Goal: Use online tool/utility: Utilize a website feature to perform a specific function

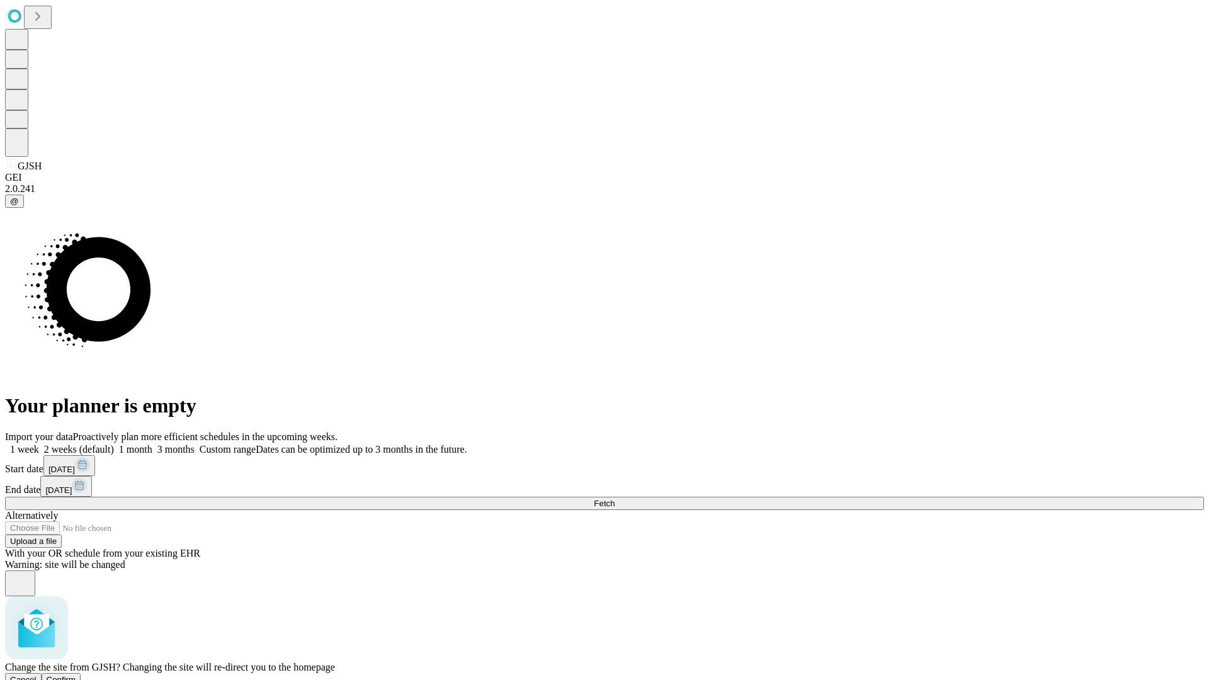
click at [76, 675] on span "Confirm" at bounding box center [62, 679] width 30 height 9
click at [114, 444] on label "2 weeks (default)" at bounding box center [76, 449] width 75 height 11
click at [615, 499] on span "Fetch" at bounding box center [604, 503] width 21 height 9
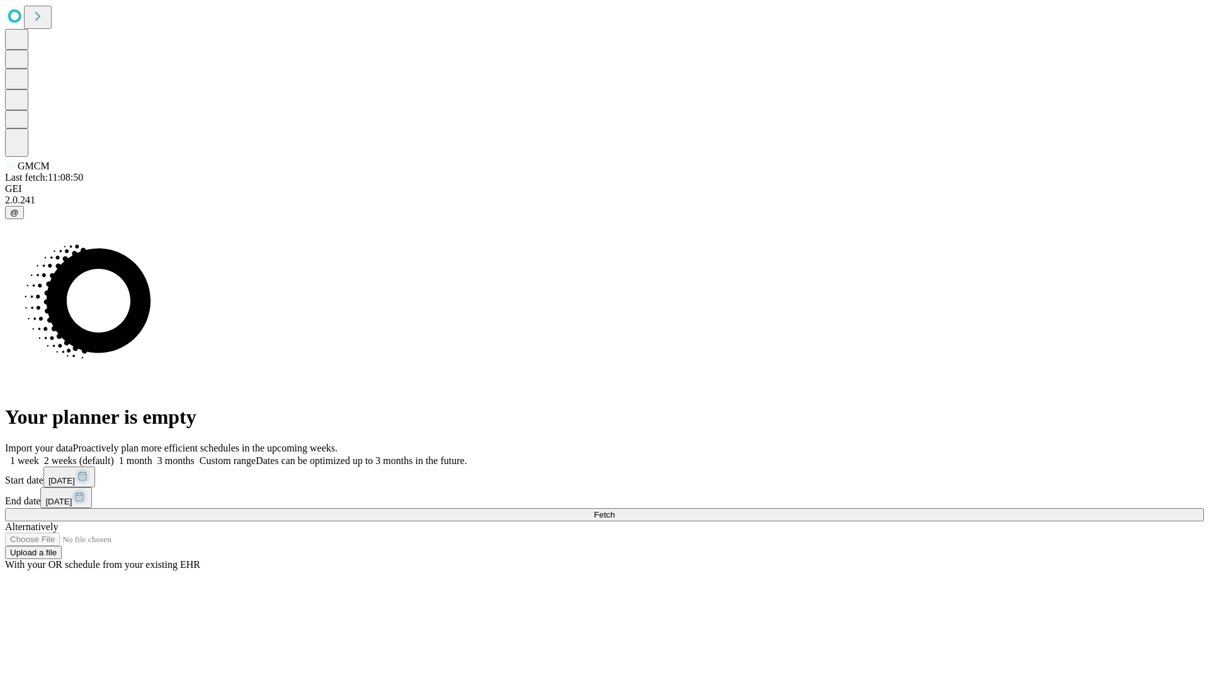
click at [114, 455] on label "2 weeks (default)" at bounding box center [76, 460] width 75 height 11
click at [615, 510] on span "Fetch" at bounding box center [604, 514] width 21 height 9
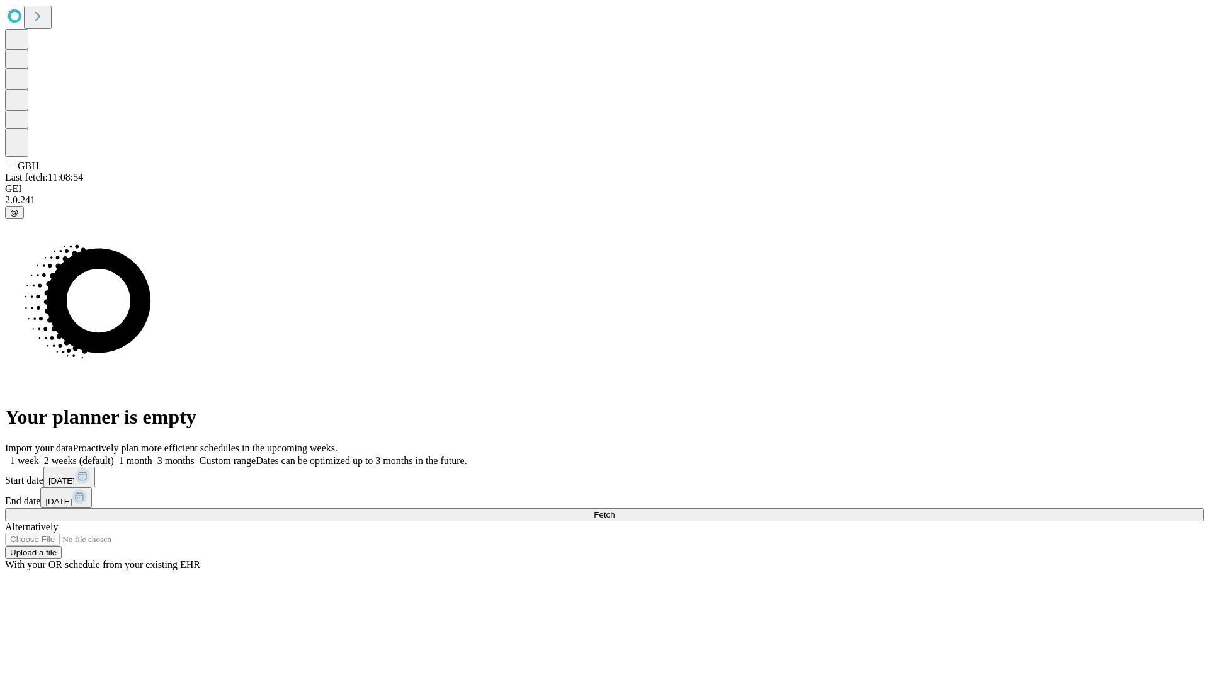
click at [114, 455] on label "2 weeks (default)" at bounding box center [76, 460] width 75 height 11
click at [615, 510] on span "Fetch" at bounding box center [604, 514] width 21 height 9
click at [114, 455] on label "2 weeks (default)" at bounding box center [76, 460] width 75 height 11
click at [615, 510] on span "Fetch" at bounding box center [604, 514] width 21 height 9
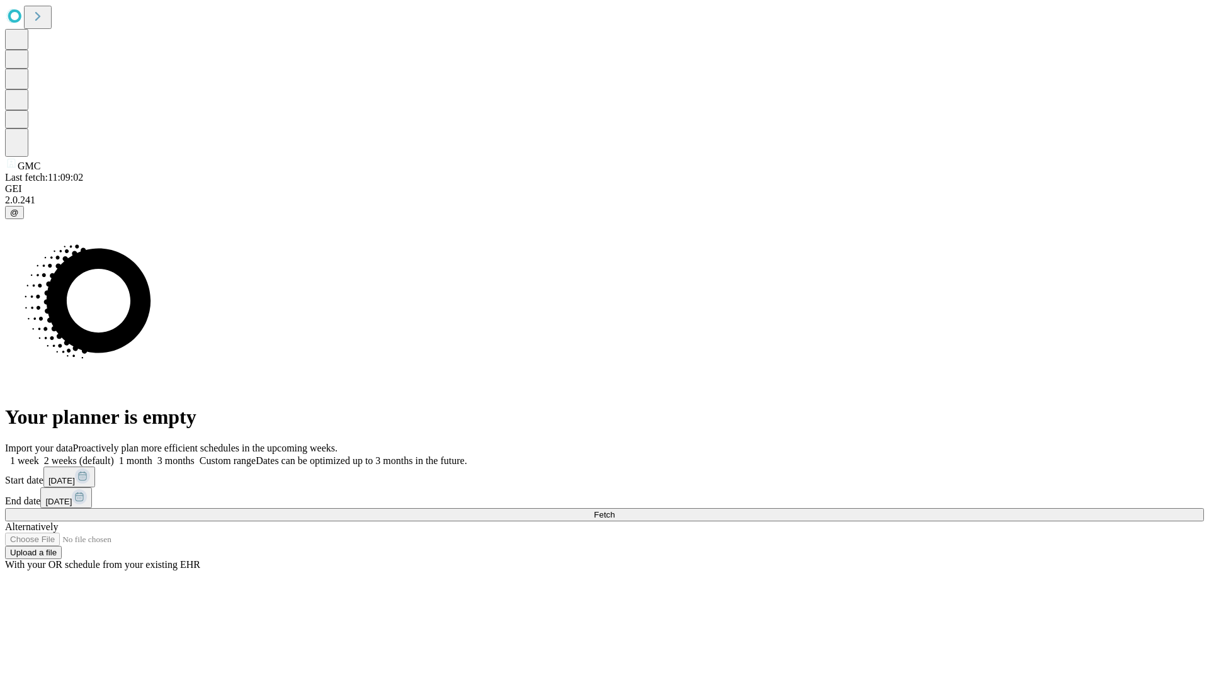
click at [114, 455] on label "2 weeks (default)" at bounding box center [76, 460] width 75 height 11
click at [615, 510] on span "Fetch" at bounding box center [604, 514] width 21 height 9
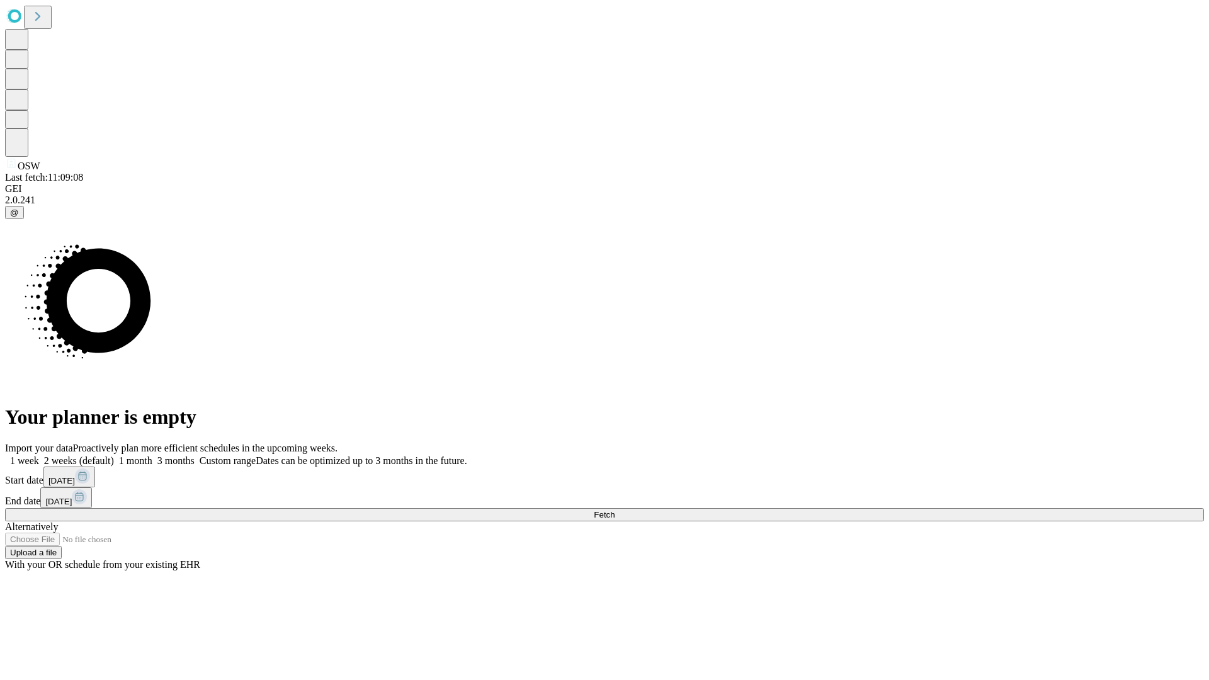
click at [114, 455] on label "2 weeks (default)" at bounding box center [76, 460] width 75 height 11
click at [615, 510] on span "Fetch" at bounding box center [604, 514] width 21 height 9
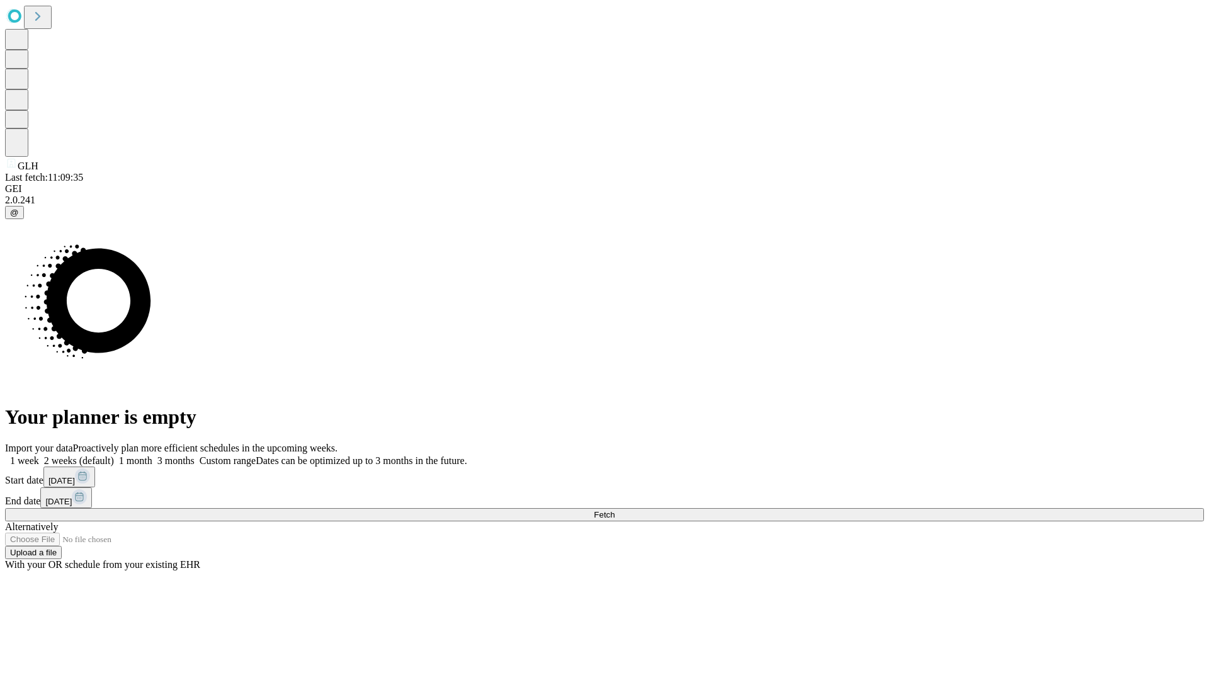
click at [615, 510] on span "Fetch" at bounding box center [604, 514] width 21 height 9
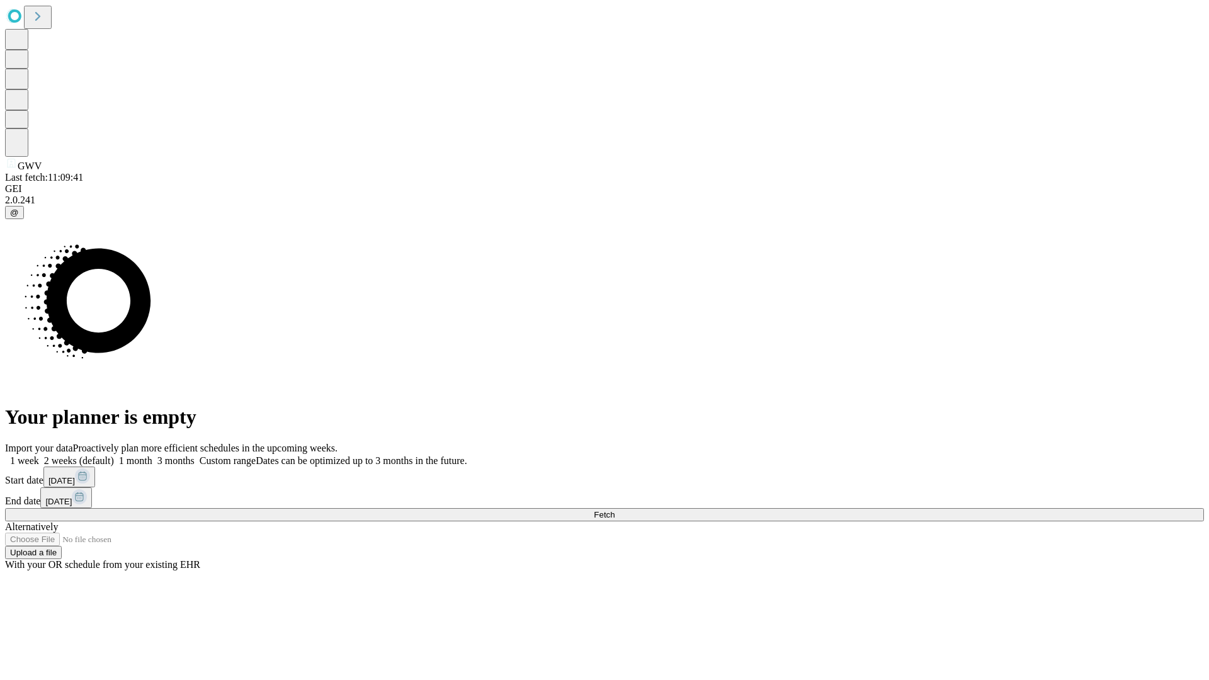
click at [114, 455] on label "2 weeks (default)" at bounding box center [76, 460] width 75 height 11
click at [615, 510] on span "Fetch" at bounding box center [604, 514] width 21 height 9
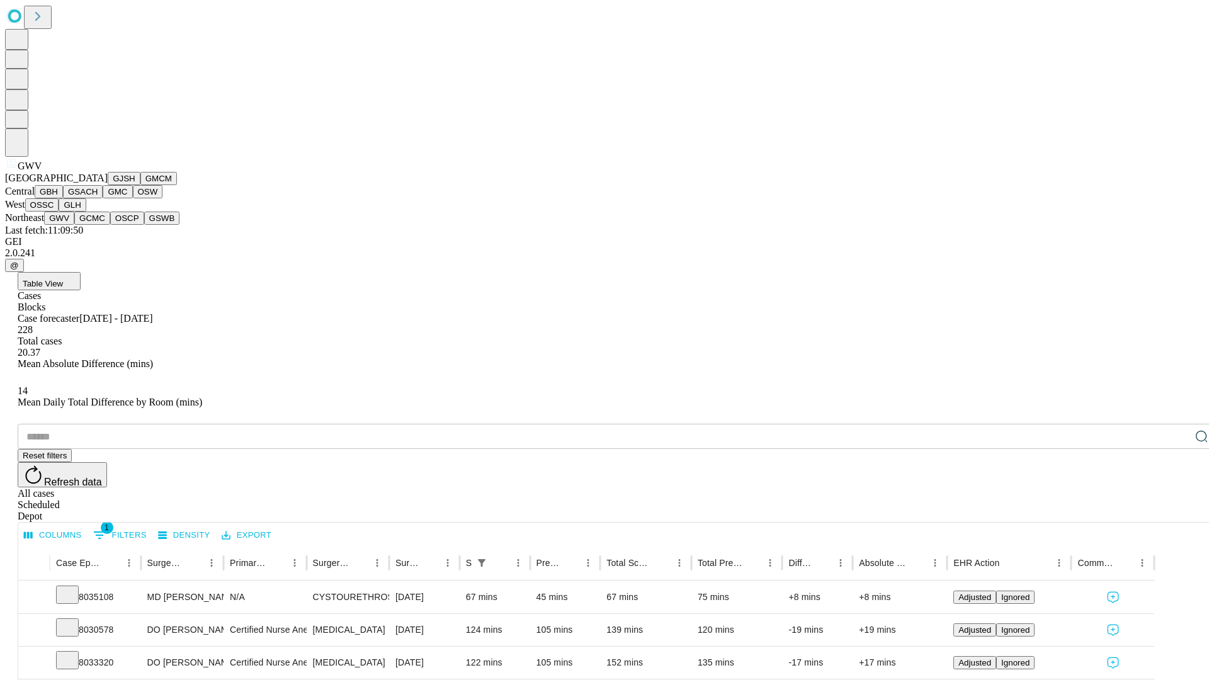
click at [98, 225] on button "GCMC" at bounding box center [92, 218] width 36 height 13
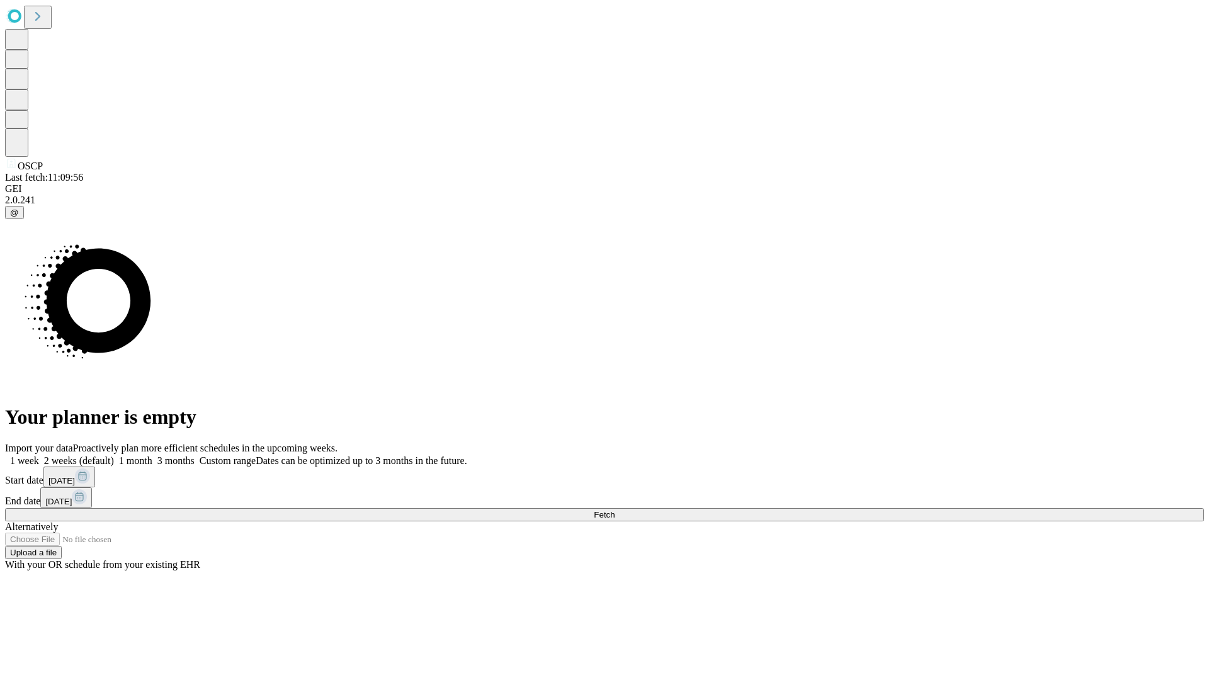
click at [114, 455] on label "2 weeks (default)" at bounding box center [76, 460] width 75 height 11
click at [615, 510] on span "Fetch" at bounding box center [604, 514] width 21 height 9
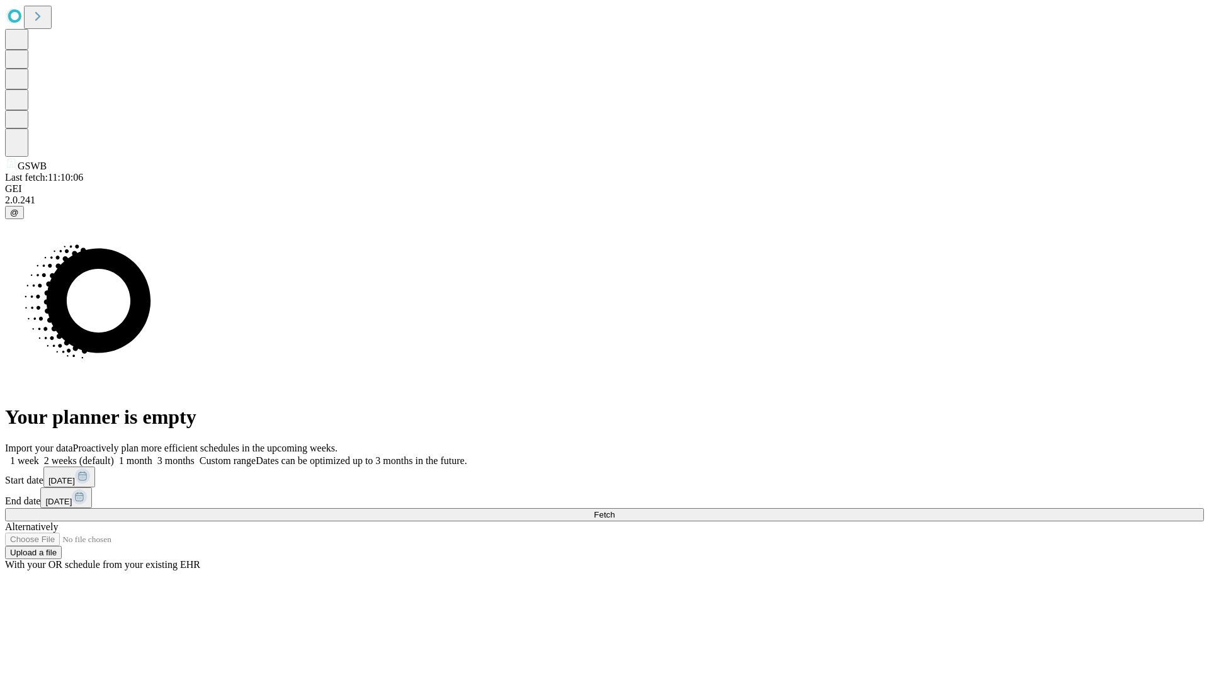
click at [114, 455] on label "2 weeks (default)" at bounding box center [76, 460] width 75 height 11
click at [615, 510] on span "Fetch" at bounding box center [604, 514] width 21 height 9
